Goal: Find specific page/section: Find specific page/section

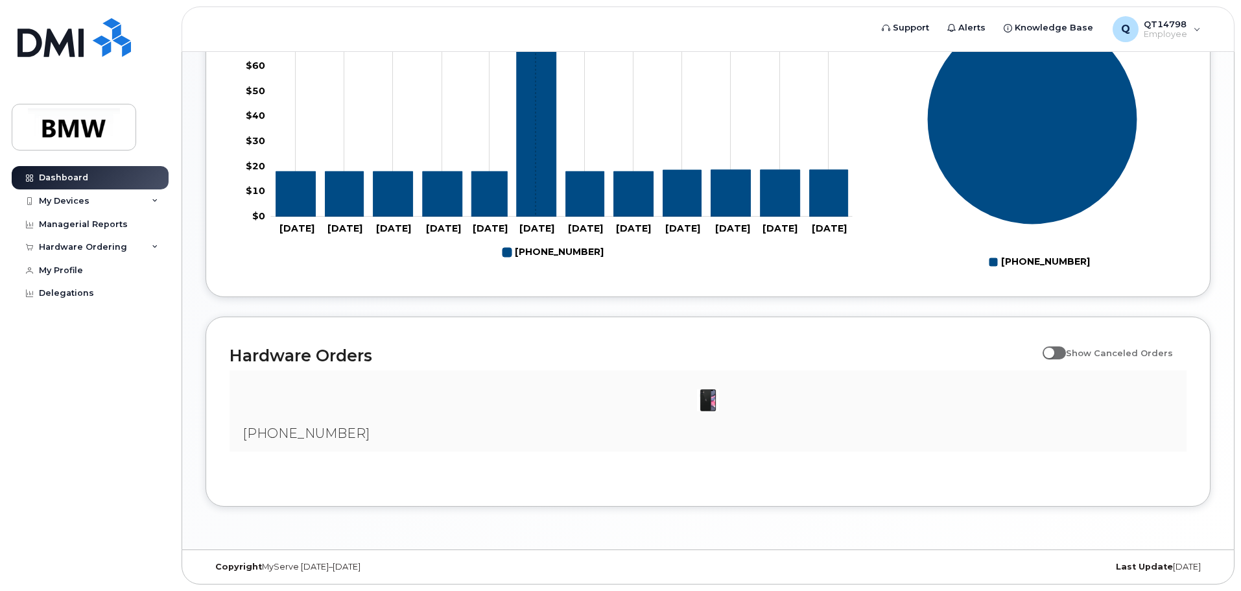
scroll to position [590, 0]
click at [71, 194] on div "My Devices" at bounding box center [90, 200] width 157 height 23
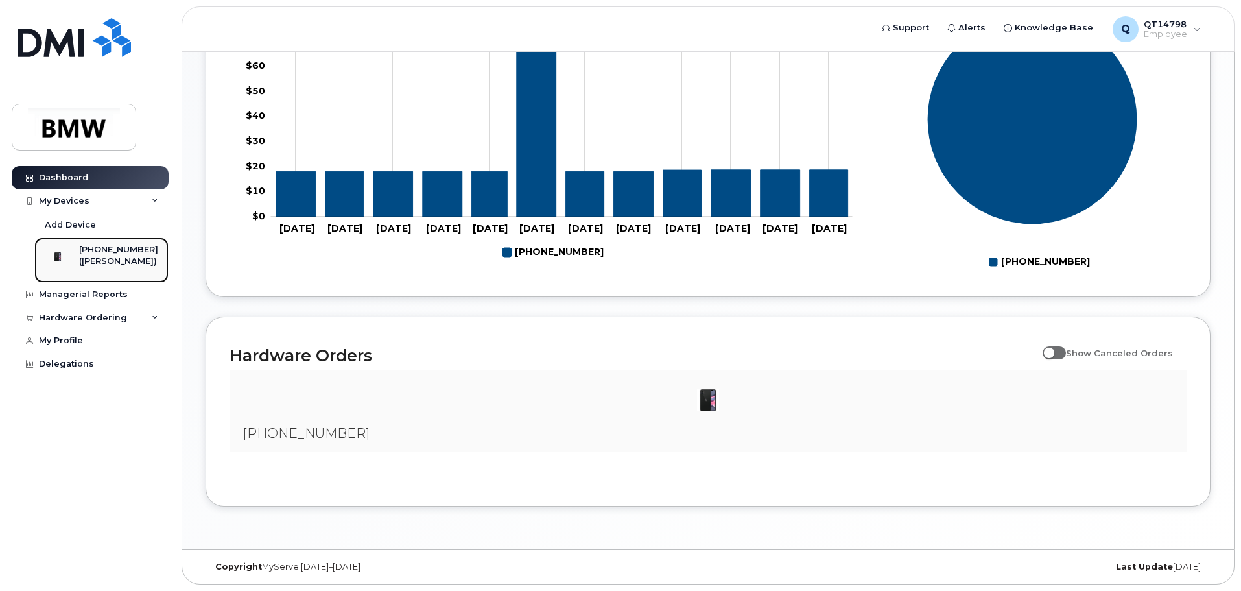
click at [108, 252] on div "[PHONE_NUMBER]" at bounding box center [118, 250] width 79 height 12
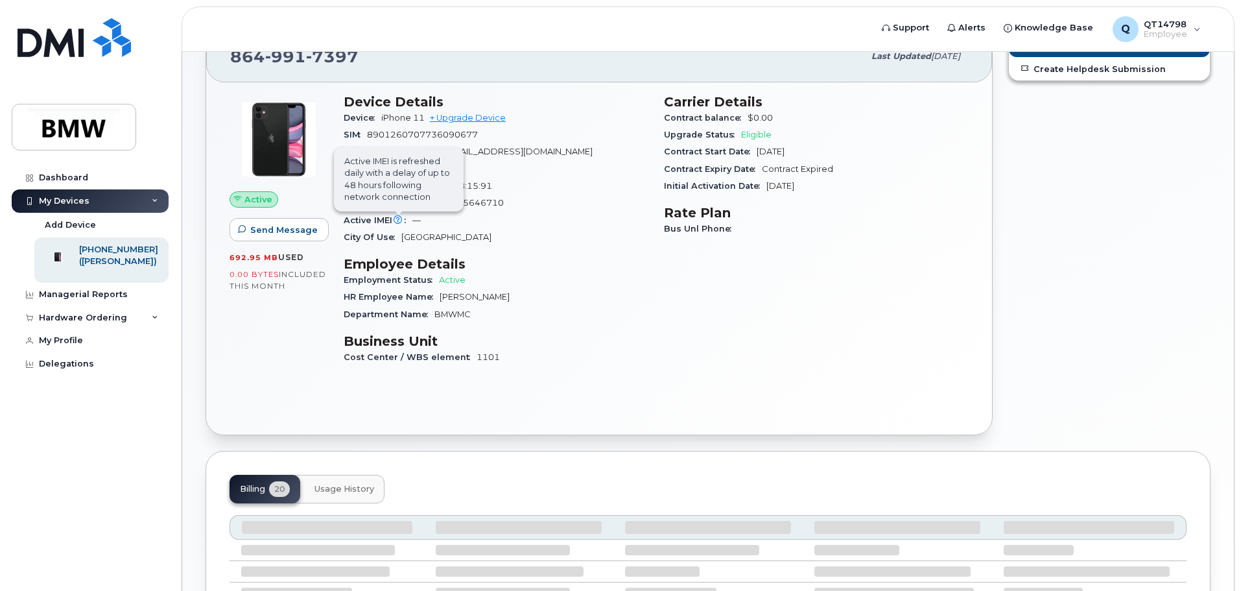
scroll to position [130, 0]
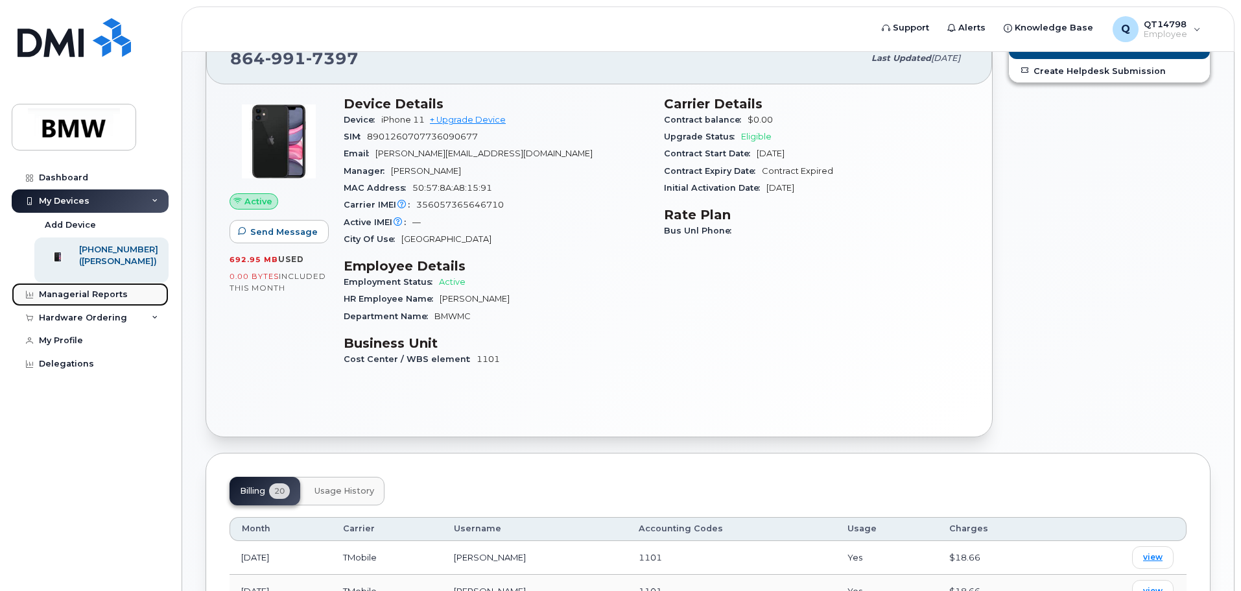
click at [113, 299] on div "Managerial Reports" at bounding box center [83, 294] width 89 height 10
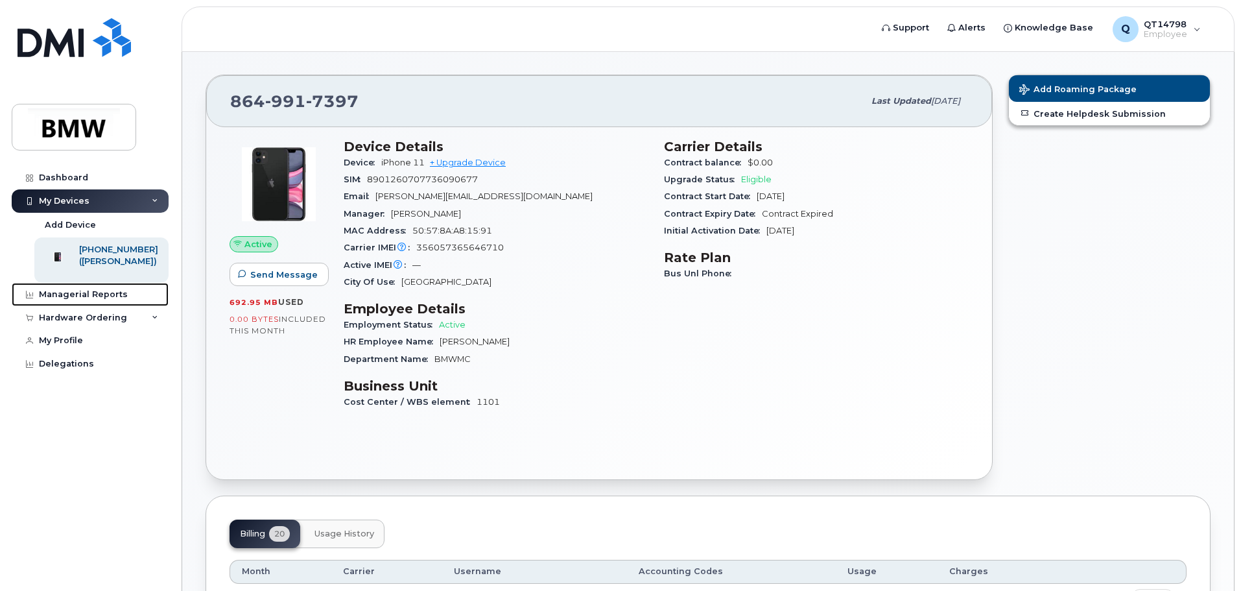
scroll to position [0, 0]
